Goal: Task Accomplishment & Management: Use online tool/utility

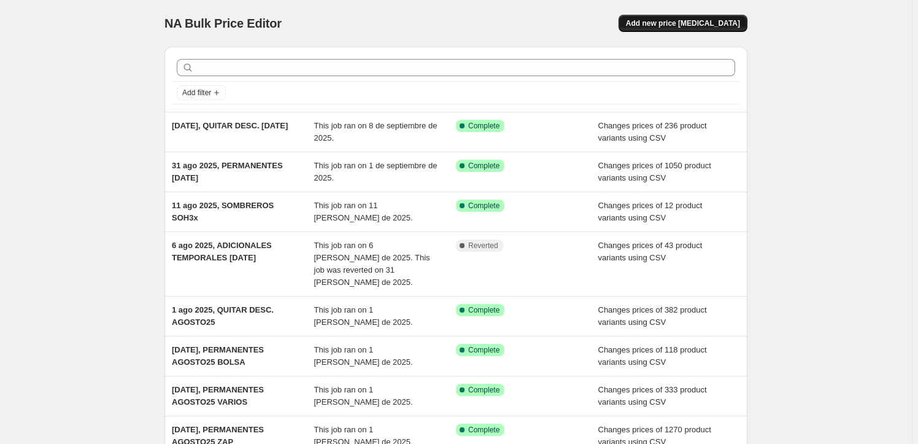
click at [690, 24] on span "Add new price [MEDICAL_DATA]" at bounding box center [683, 23] width 114 height 10
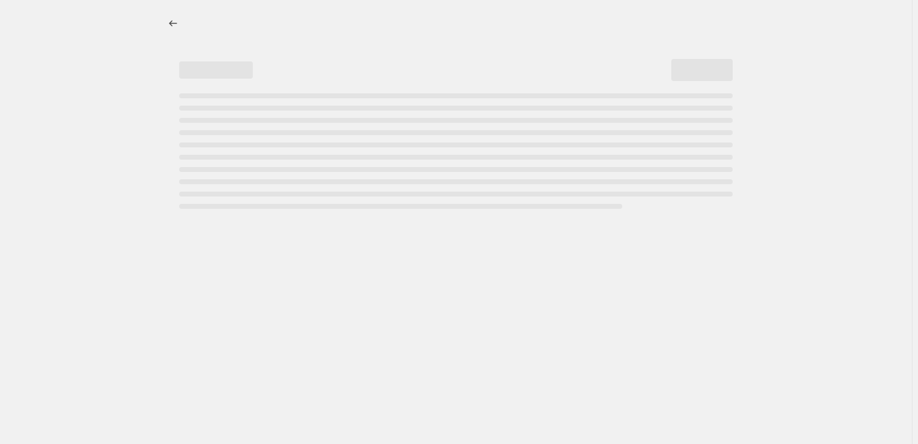
select select "percentage"
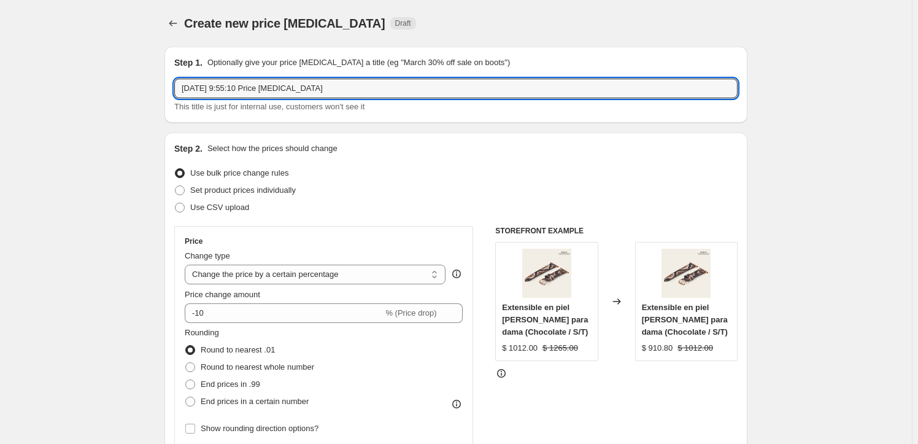
drag, startPoint x: 194, startPoint y: 90, endPoint x: 171, endPoint y: 79, distance: 25.5
paste input "C:\Users\MBCECOMW101118-TC\Desktop\Guardar Provisional_Falta de Espacio\26dic22…"
click at [269, 99] on div "[DATE], This title is just for internal use, customers won't see it" at bounding box center [455, 96] width 563 height 34
click at [277, 85] on input "10 sept 2025," at bounding box center [455, 89] width 563 height 20
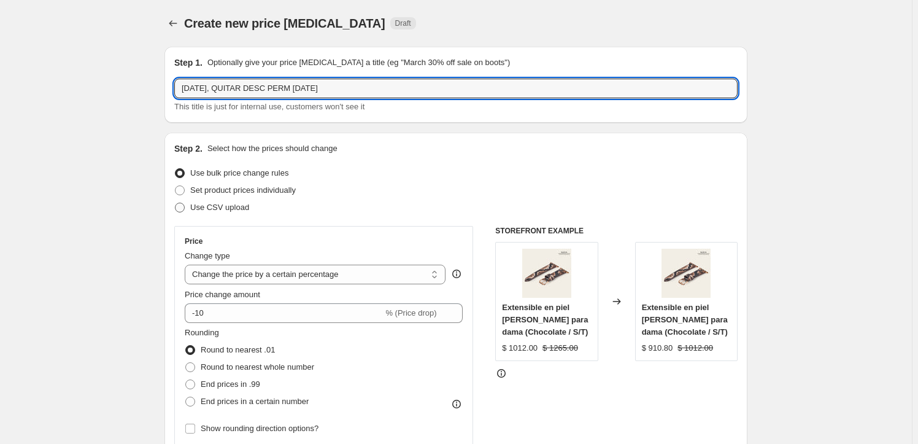
type input "10 sept 2025, QUITAR DESC PERM SEPT25"
click at [234, 214] on label "Use CSV upload" at bounding box center [211, 207] width 75 height 17
click at [175, 203] on input "Use CSV upload" at bounding box center [175, 202] width 1 height 1
radio input "true"
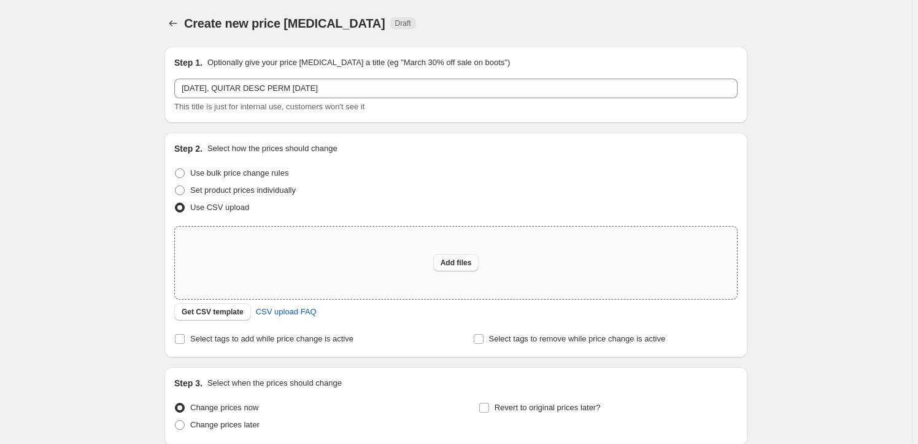
click at [453, 264] on span "Add files" at bounding box center [455, 263] width 31 height 10
type input "C:\fakepath\csv_template_user_22231_23sept25_QUITAR PERM.csv"
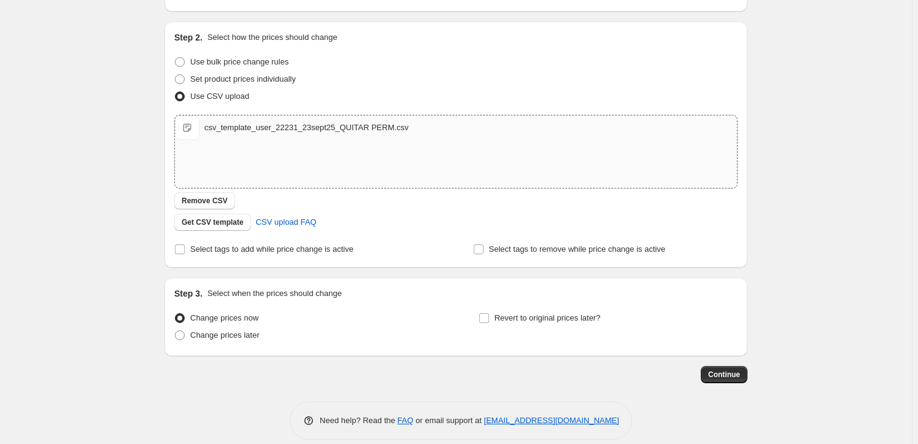
scroll to position [125, 0]
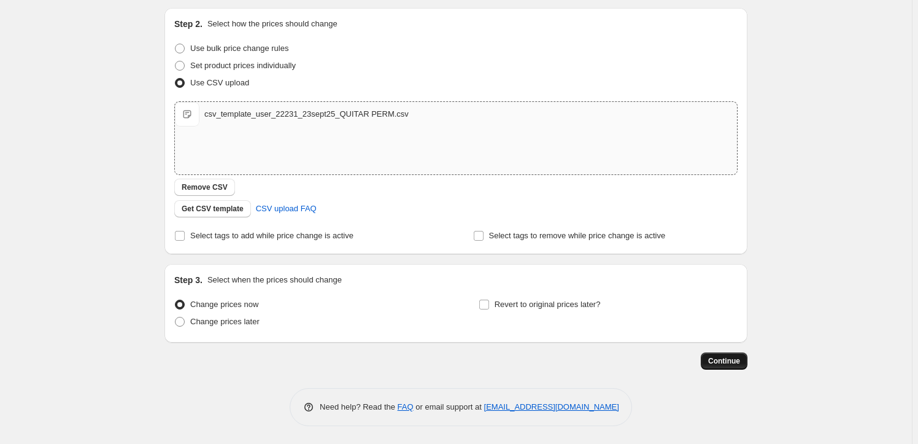
click at [740, 359] on span "Continue" at bounding box center [724, 361] width 32 height 10
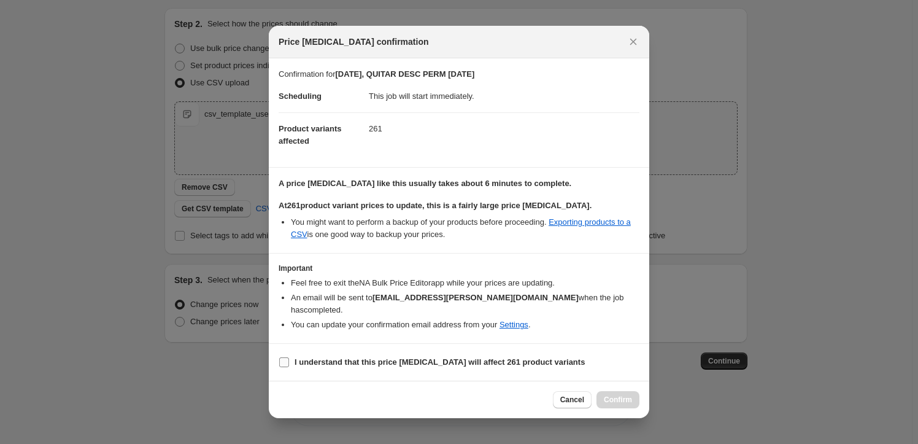
click at [331, 356] on span "I understand that this price change job will affect 261 product variants" at bounding box center [439, 362] width 290 height 12
click at [289, 357] on input "I understand that this price change job will affect 261 product variants" at bounding box center [284, 362] width 10 height 10
checkbox input "true"
click at [621, 394] on span "Confirm" at bounding box center [618, 399] width 28 height 10
